Goal: Transaction & Acquisition: Purchase product/service

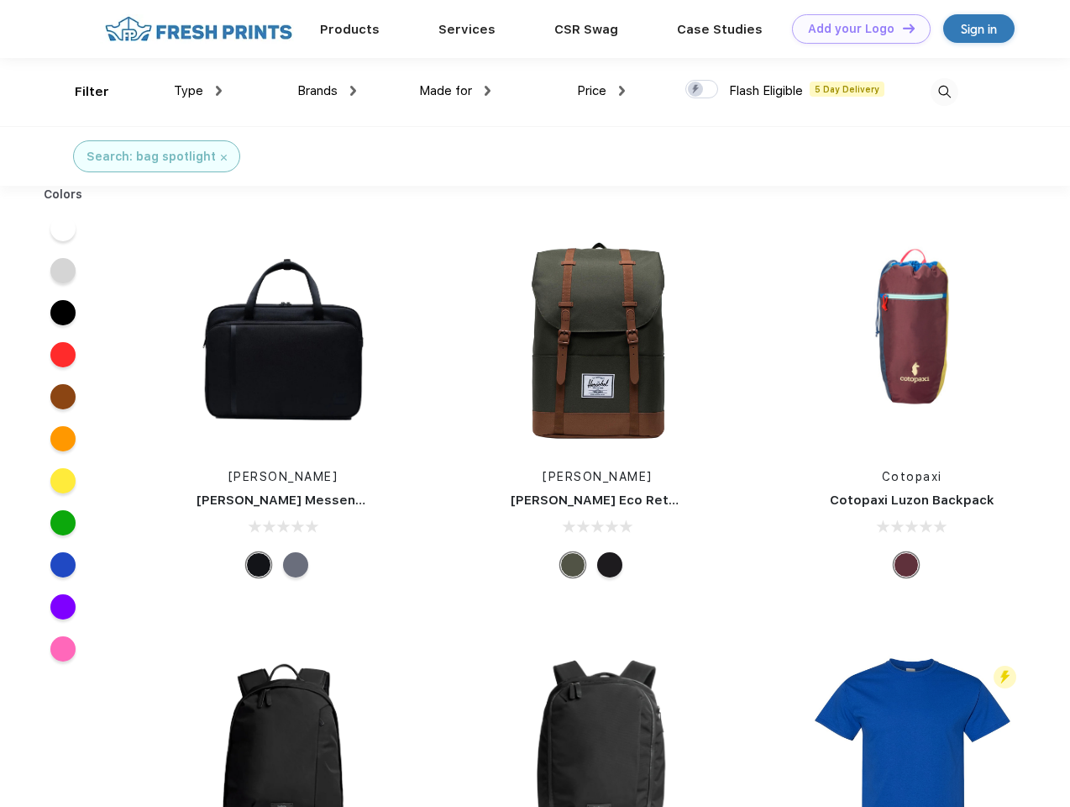
scroll to position [1, 0]
click at [855, 29] on link "Add your Logo Design Tool" at bounding box center [861, 28] width 139 height 29
click at [0, 0] on div "Design Tool" at bounding box center [0, 0] width 0 height 0
click at [902, 28] on link "Add your Logo Design Tool" at bounding box center [861, 28] width 139 height 29
click at [81, 92] on div "Filter" at bounding box center [92, 91] width 34 height 19
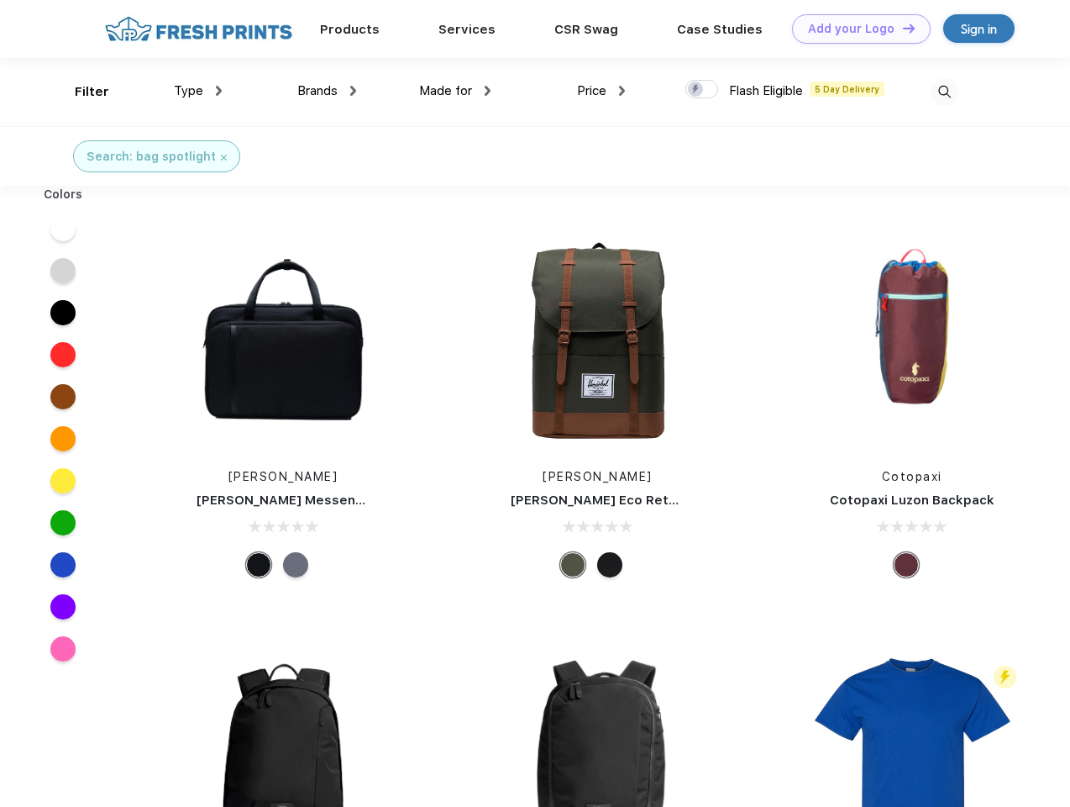
click at [198, 91] on span "Type" at bounding box center [188, 90] width 29 height 15
click at [327, 91] on span "Brands" at bounding box center [317, 90] width 40 height 15
click at [455, 91] on span "Made for" at bounding box center [445, 90] width 53 height 15
click at [602, 91] on span "Price" at bounding box center [591, 90] width 29 height 15
click at [702, 90] on div at bounding box center [702, 89] width 33 height 18
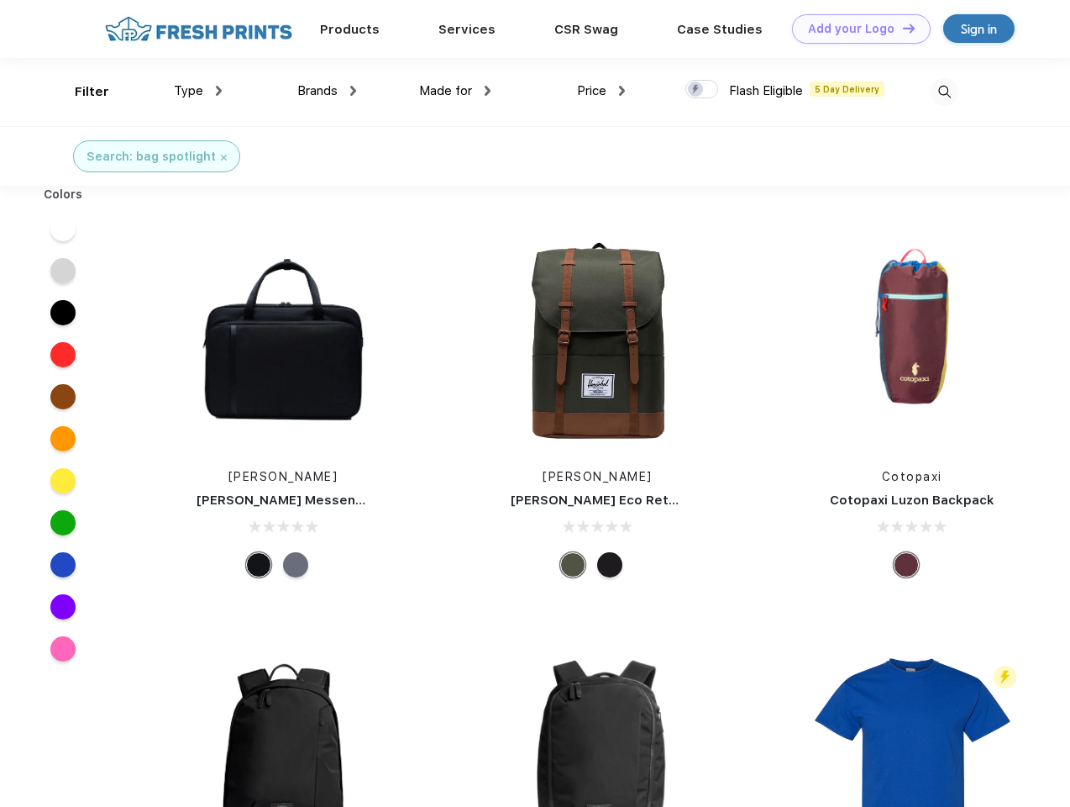
click at [697, 90] on input "checkbox" at bounding box center [691, 84] width 11 height 11
click at [944, 92] on img at bounding box center [945, 92] width 28 height 28
